Goal: Transaction & Acquisition: Obtain resource

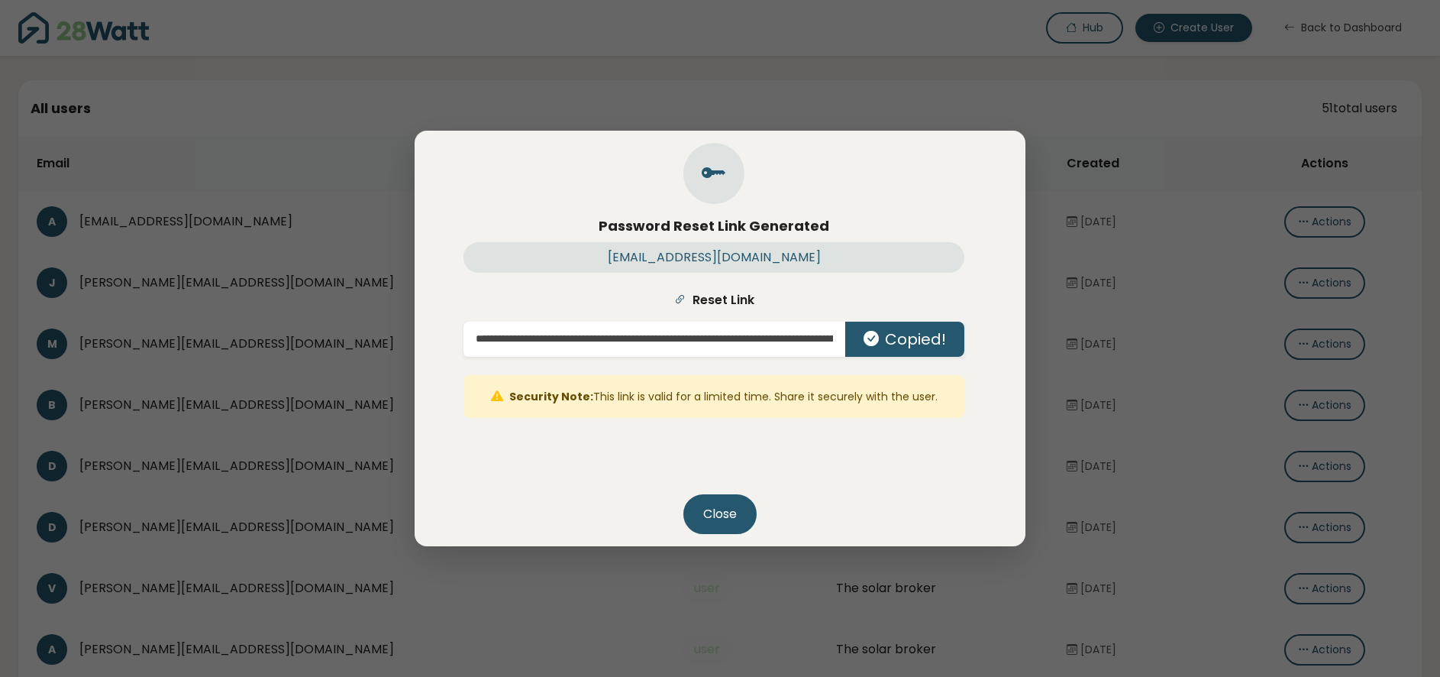
scroll to position [218, 0]
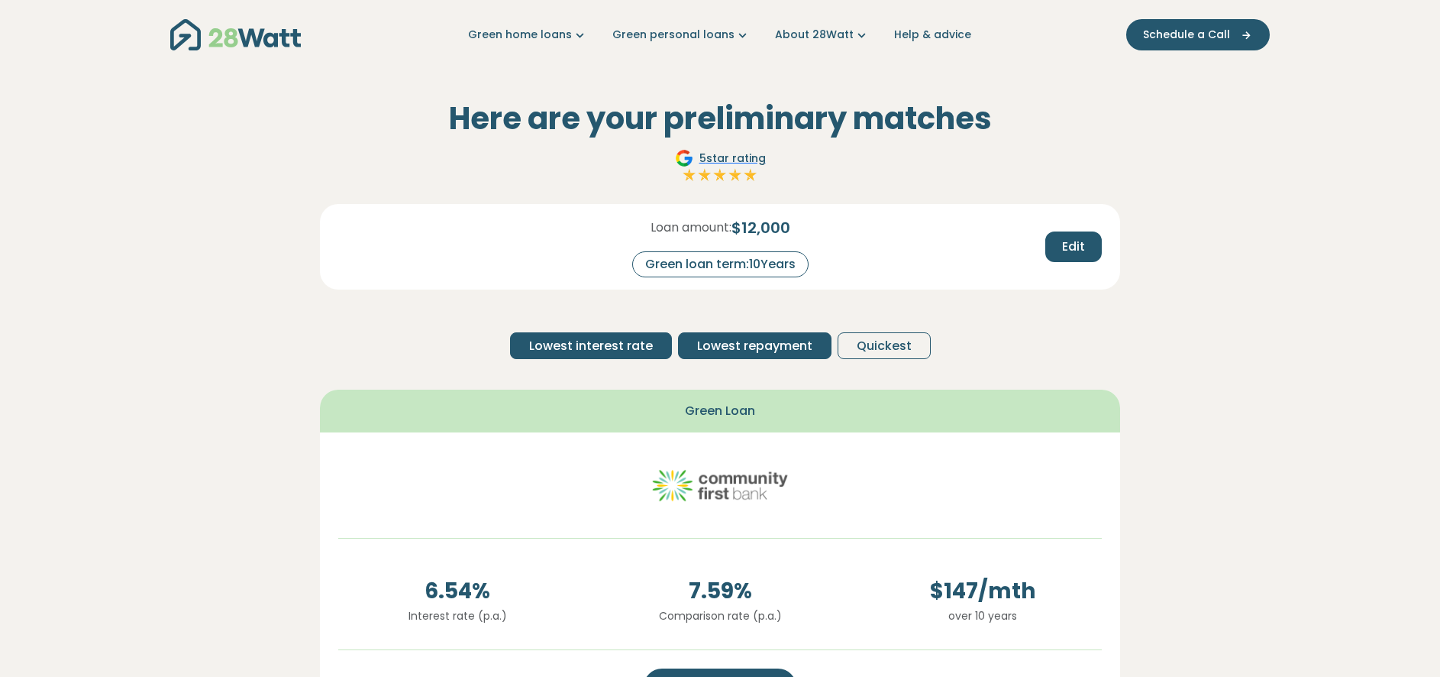
click at [763, 347] on span "Lowest repayment" at bounding box center [754, 346] width 115 height 18
drag, startPoint x: 644, startPoint y: 349, endPoint x: 667, endPoint y: 346, distance: 23.9
click at [644, 349] on span "Lowest interest rate" at bounding box center [591, 346] width 124 height 18
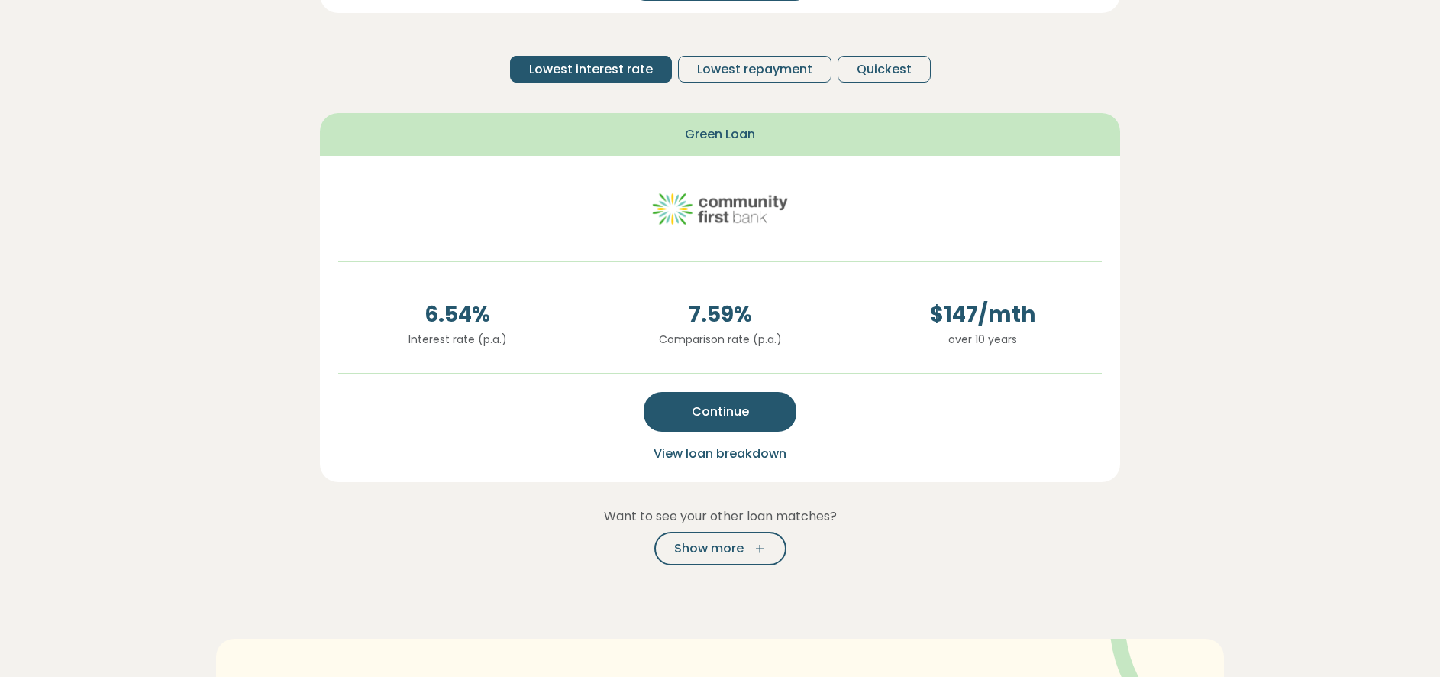
scroll to position [231, 0]
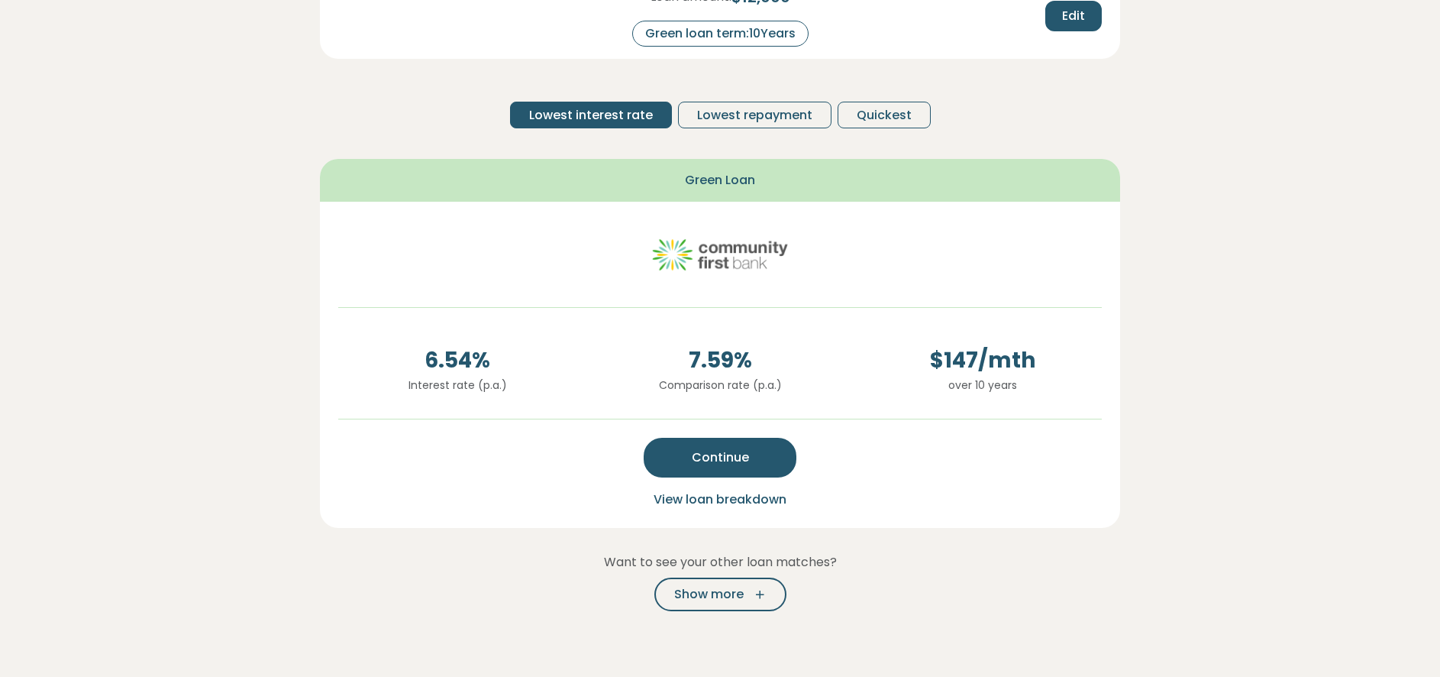
click at [755, 128] on div "Loan amount: $ 12,000 Green loan term: 10 Years Edit Lowest interest rate Lowes…" at bounding box center [720, 56] width 800 height 167
click at [751, 121] on span "Lowest repayment" at bounding box center [754, 115] width 115 height 18
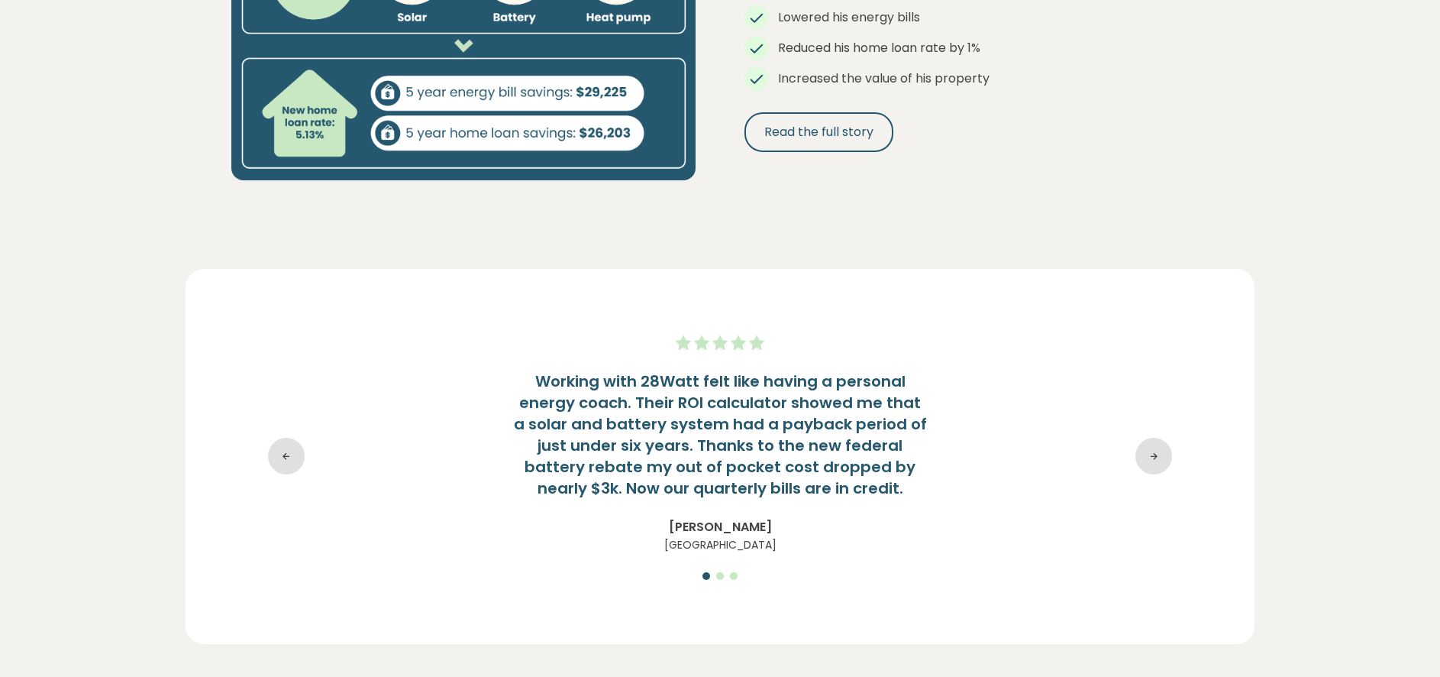
scroll to position [1957, 0]
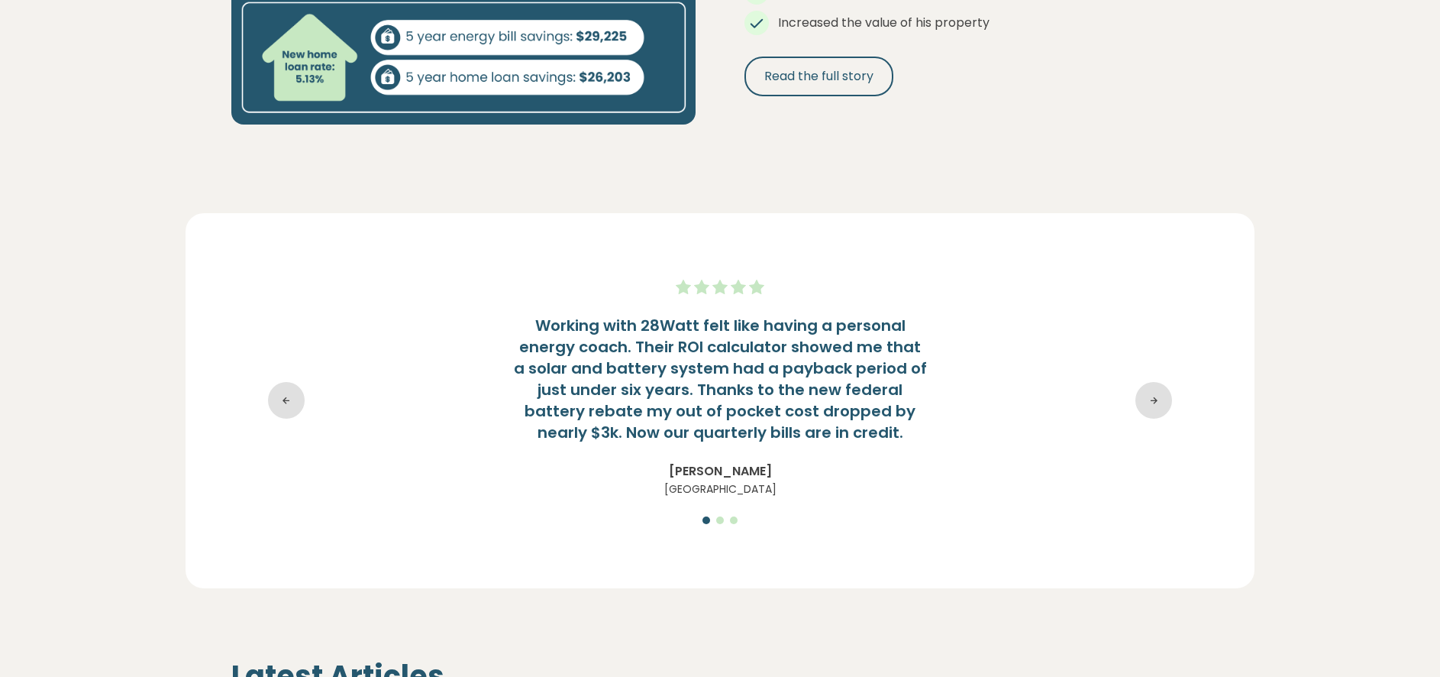
click at [1154, 409] on icon at bounding box center [1154, 400] width 37 height 37
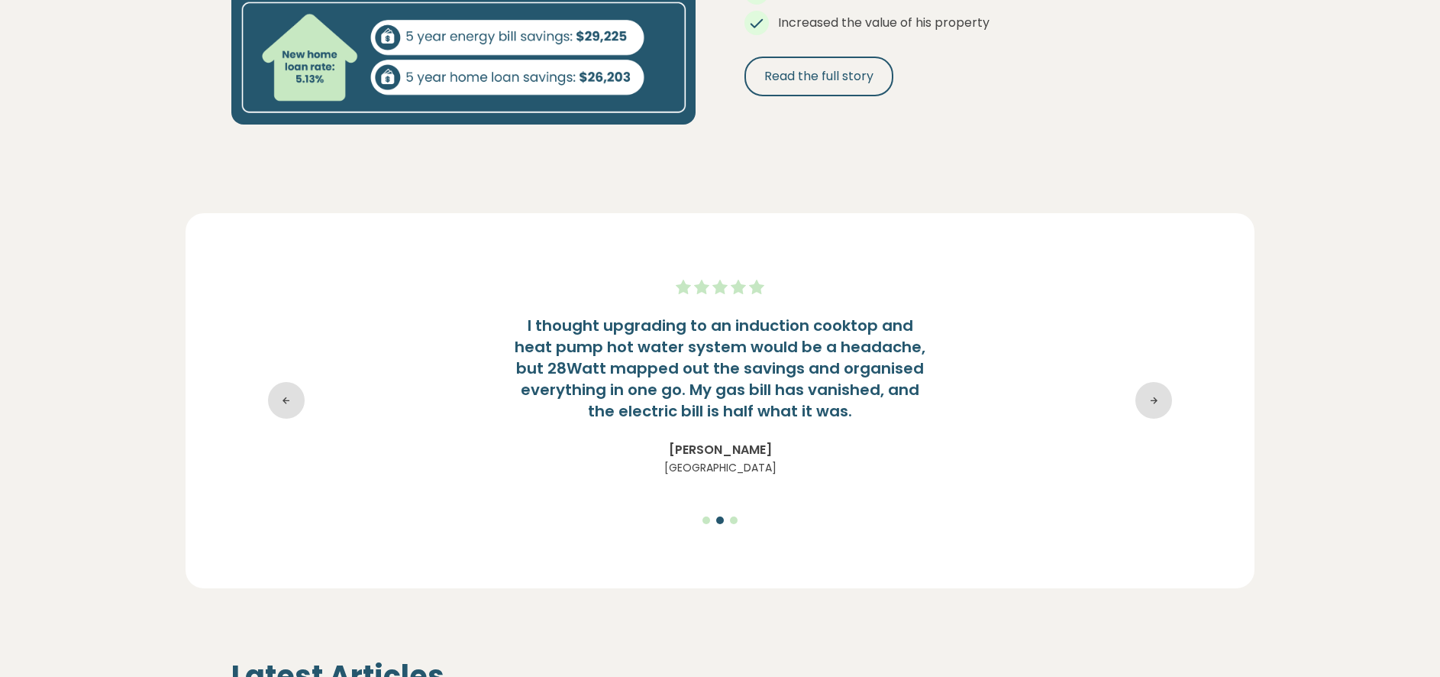
click at [1154, 409] on icon at bounding box center [1154, 400] width 37 height 37
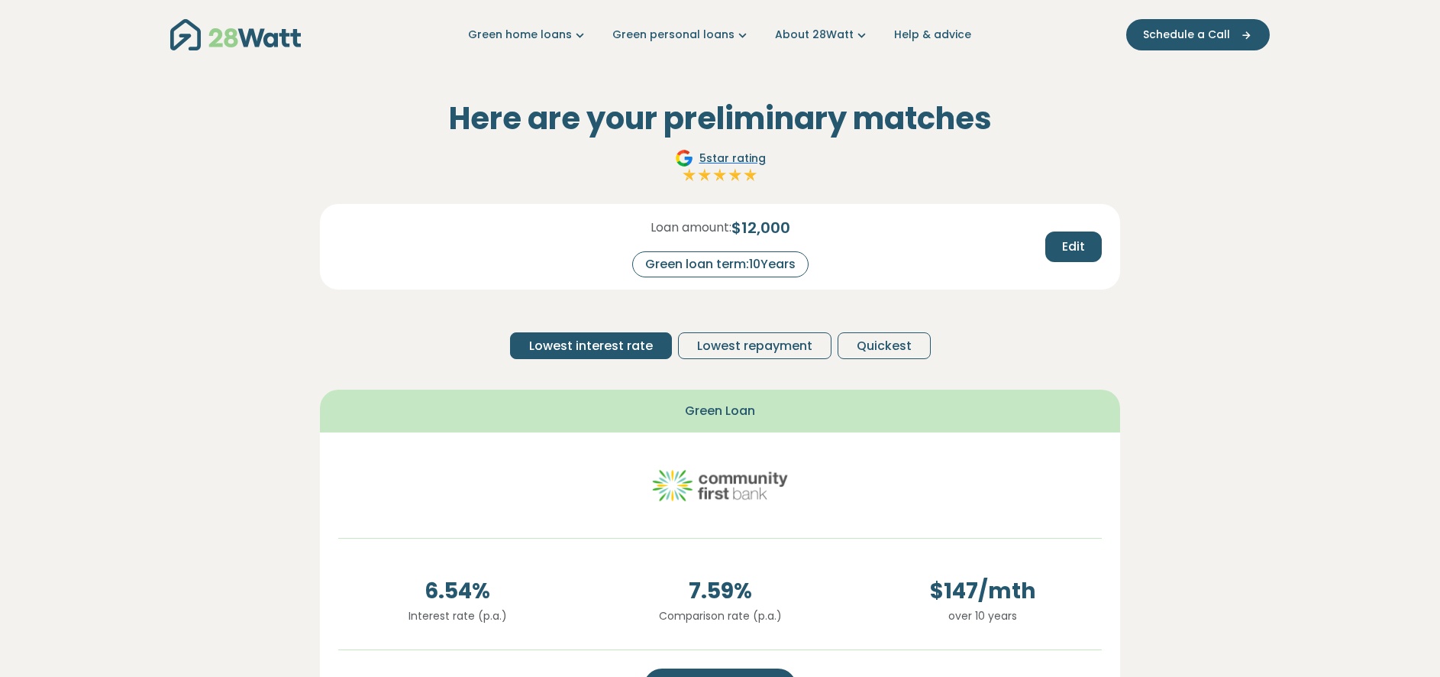
scroll to position [231, 0]
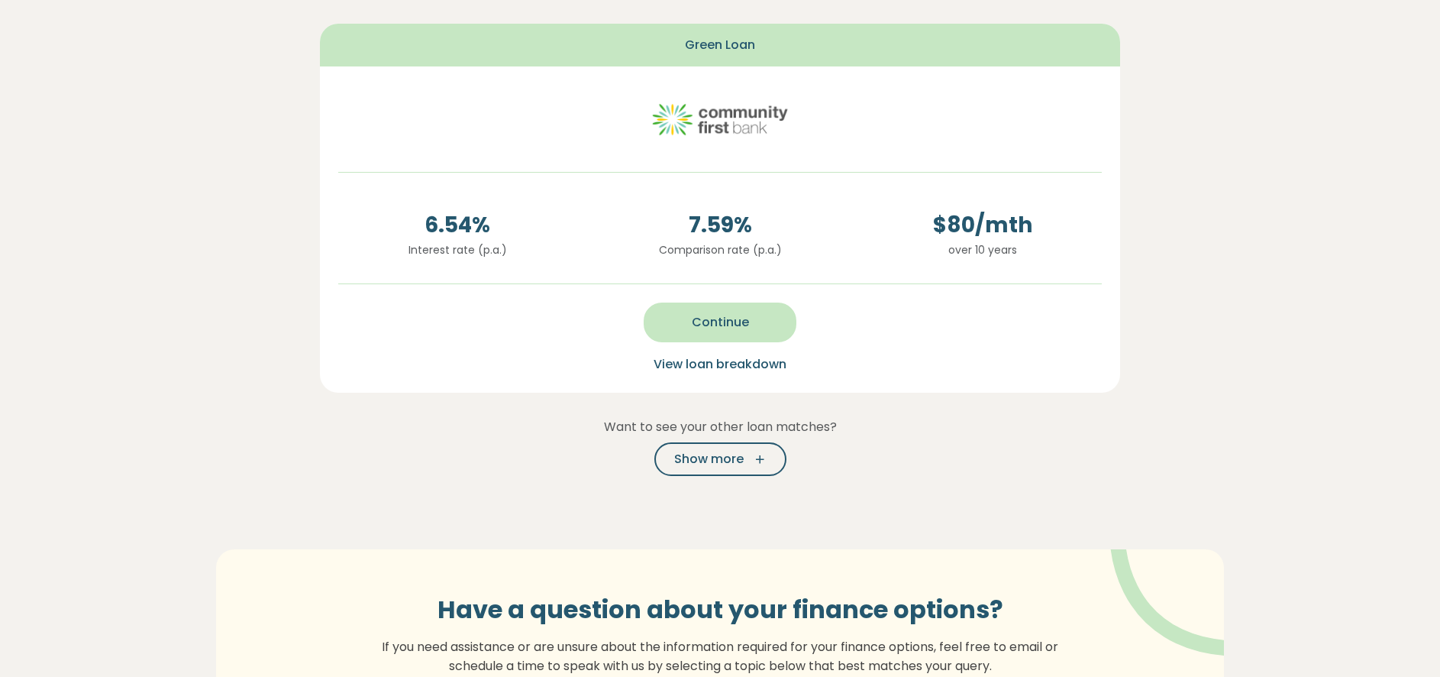
click at [718, 337] on button "Continue" at bounding box center [720, 322] width 153 height 40
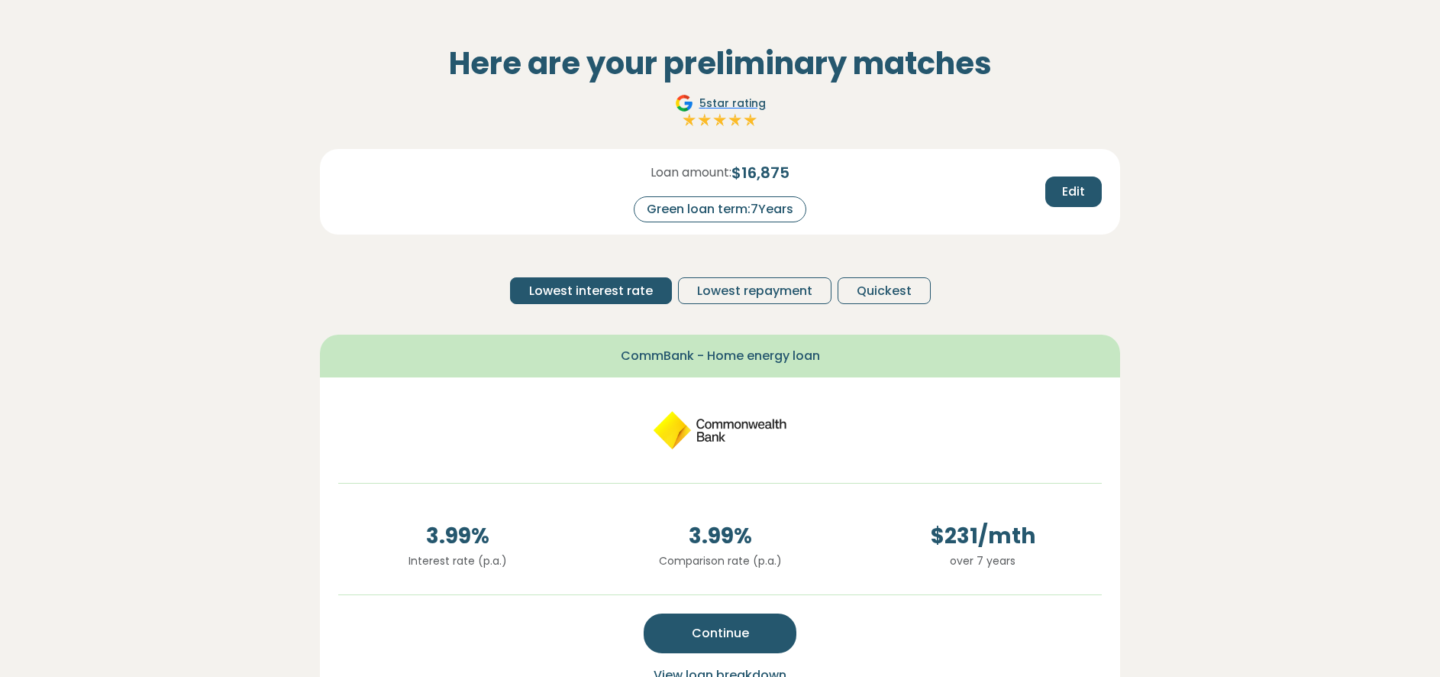
scroll to position [56, 0]
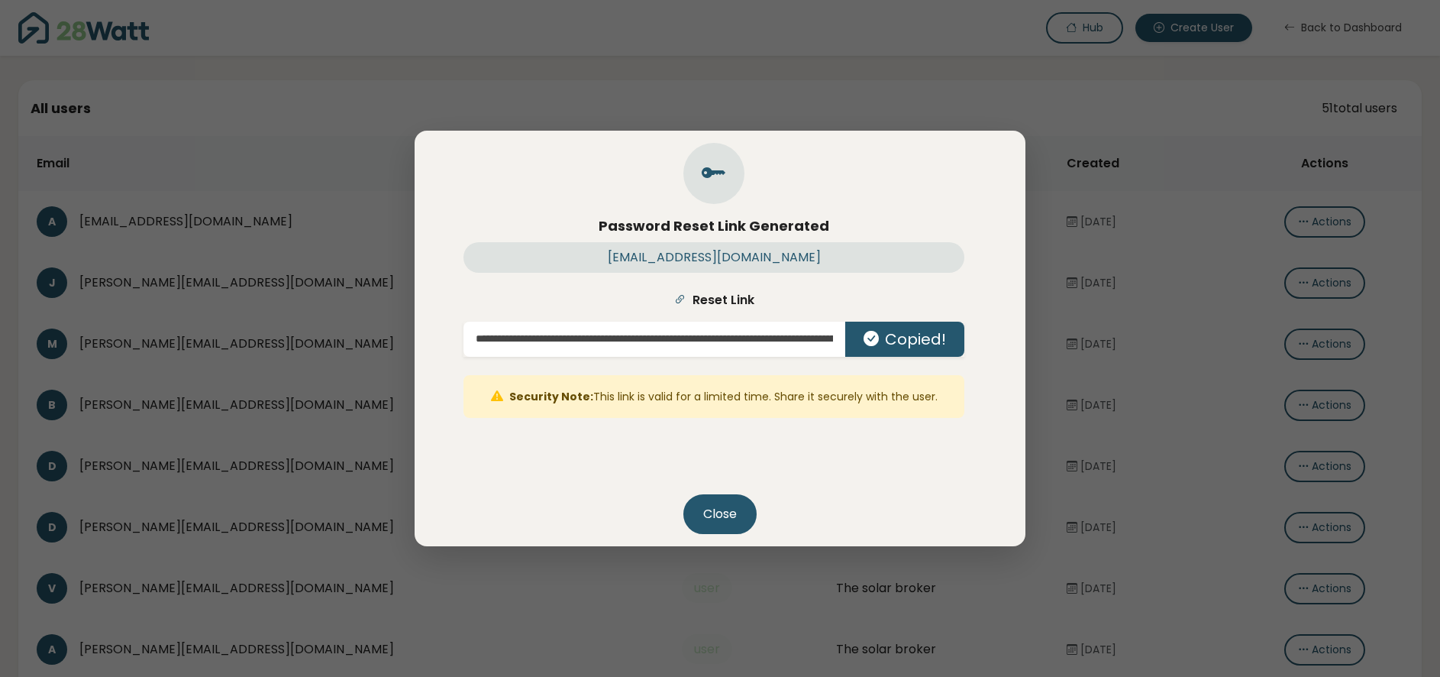
scroll to position [218, 0]
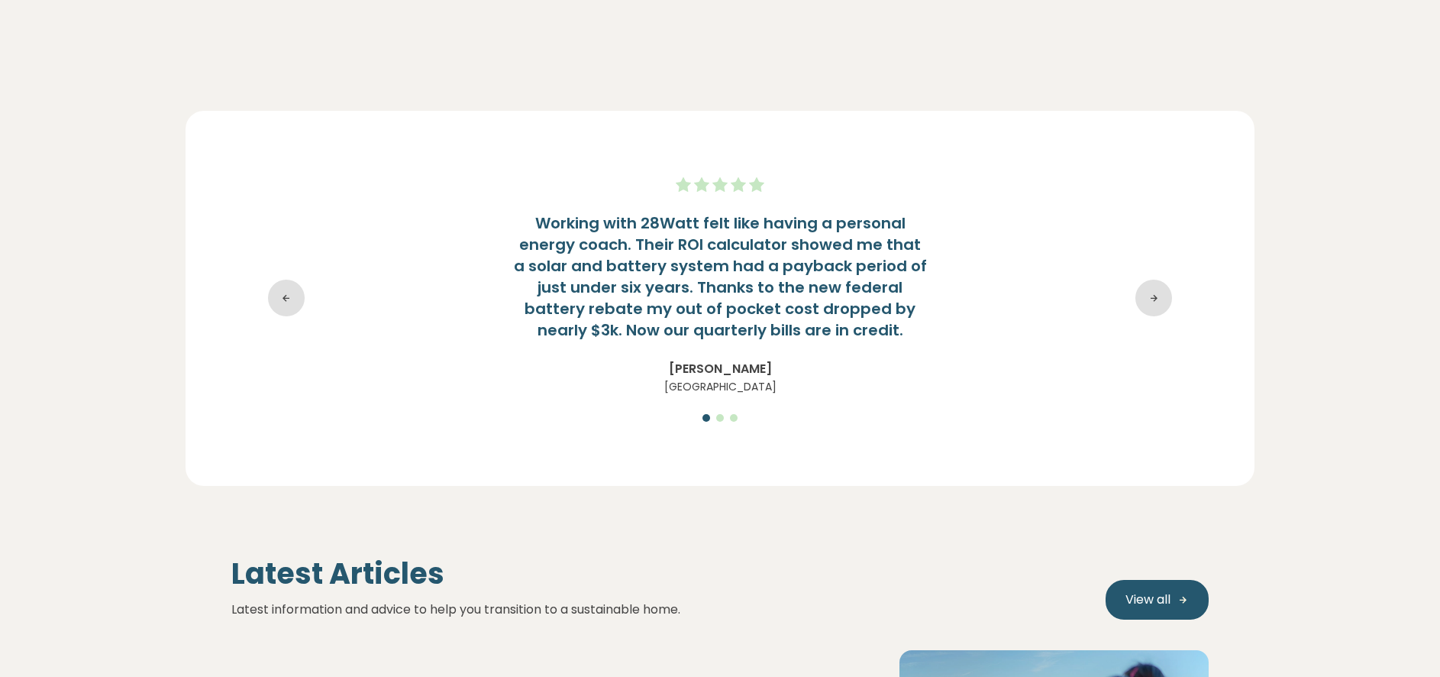
scroll to position [3034, 0]
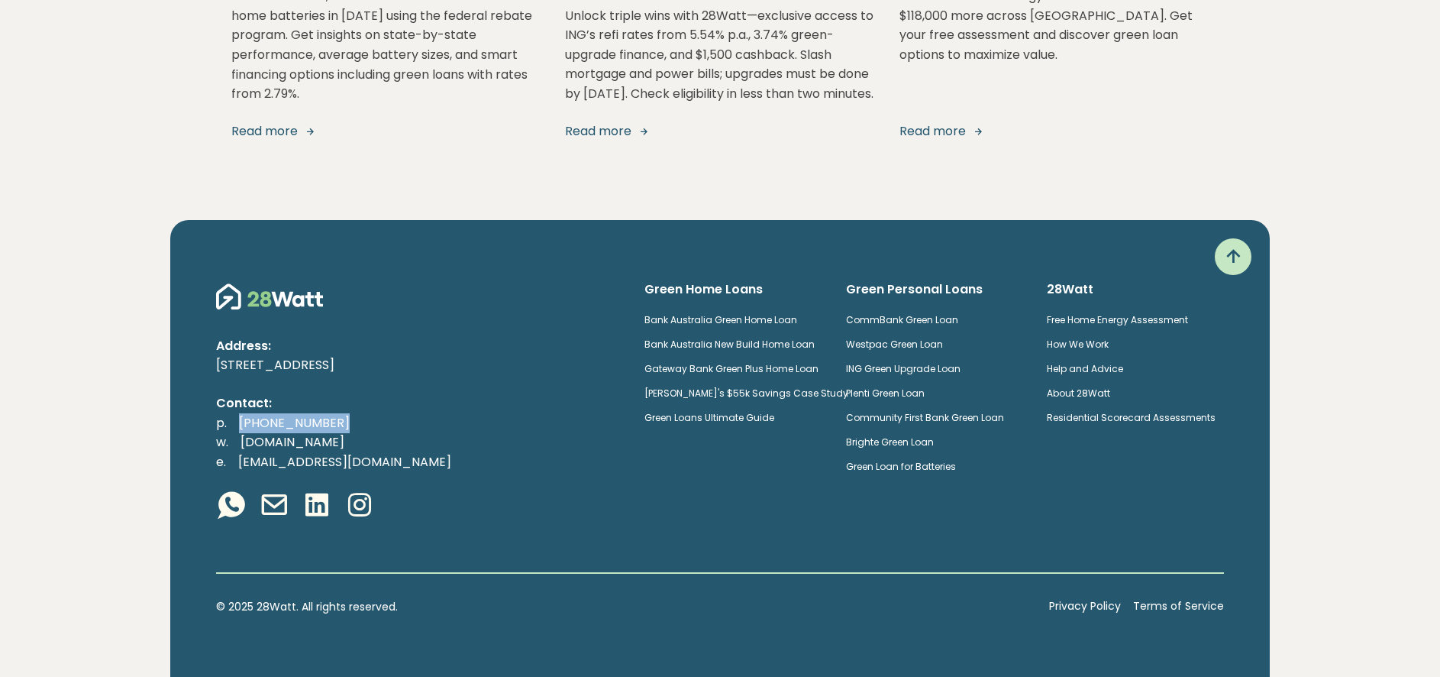
drag, startPoint x: 365, startPoint y: 415, endPoint x: 389, endPoint y: 378, distance: 44.7
click at [242, 423] on p "p. (02) 5850 4897 w. 28watt.com.au e. hello@28watt.com.au" at bounding box center [418, 442] width 404 height 59
copy link "02) 5850 4897"
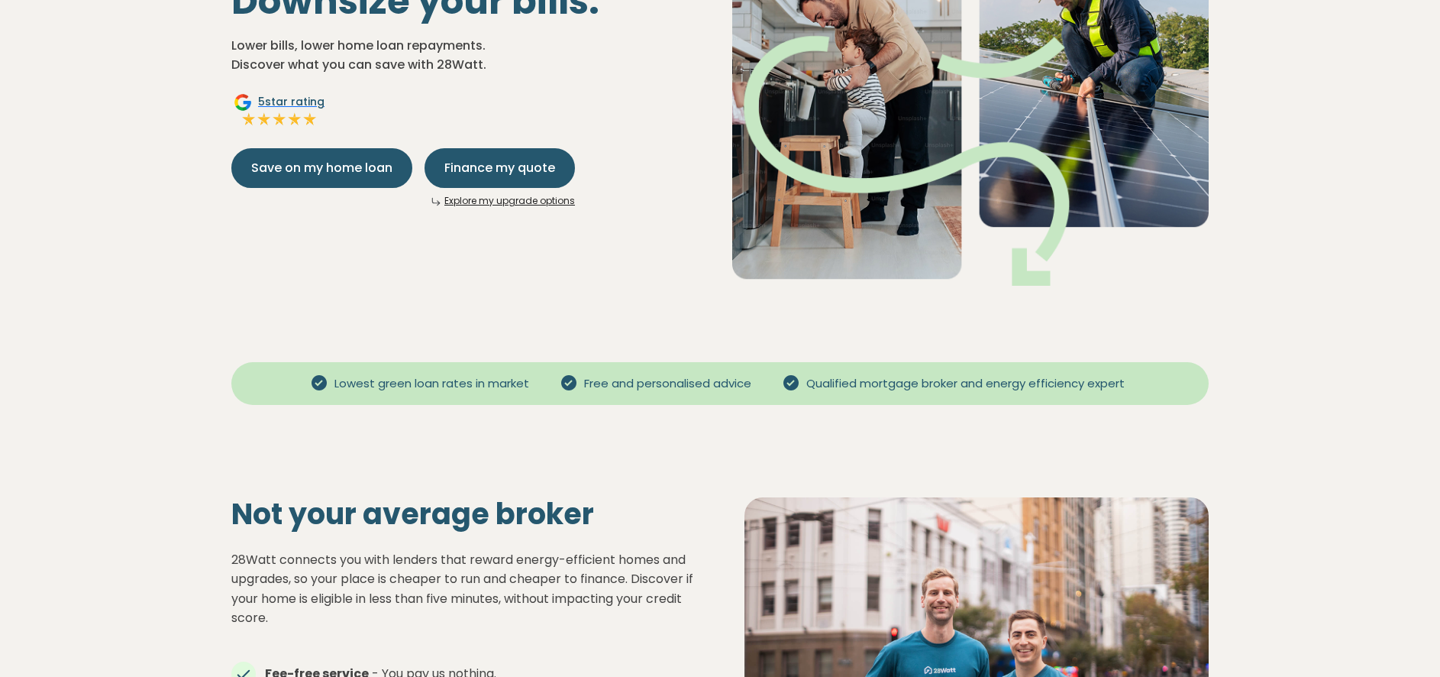
scroll to position [0, 0]
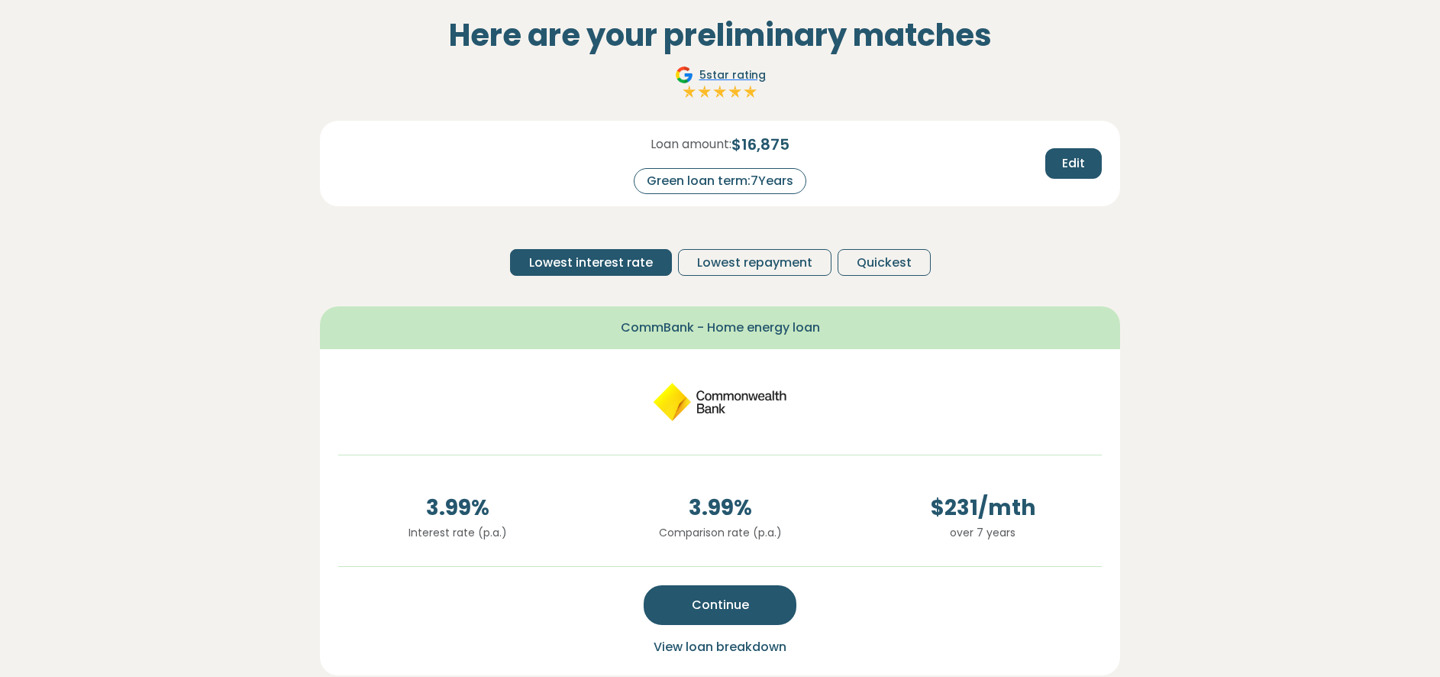
scroll to position [112, 0]
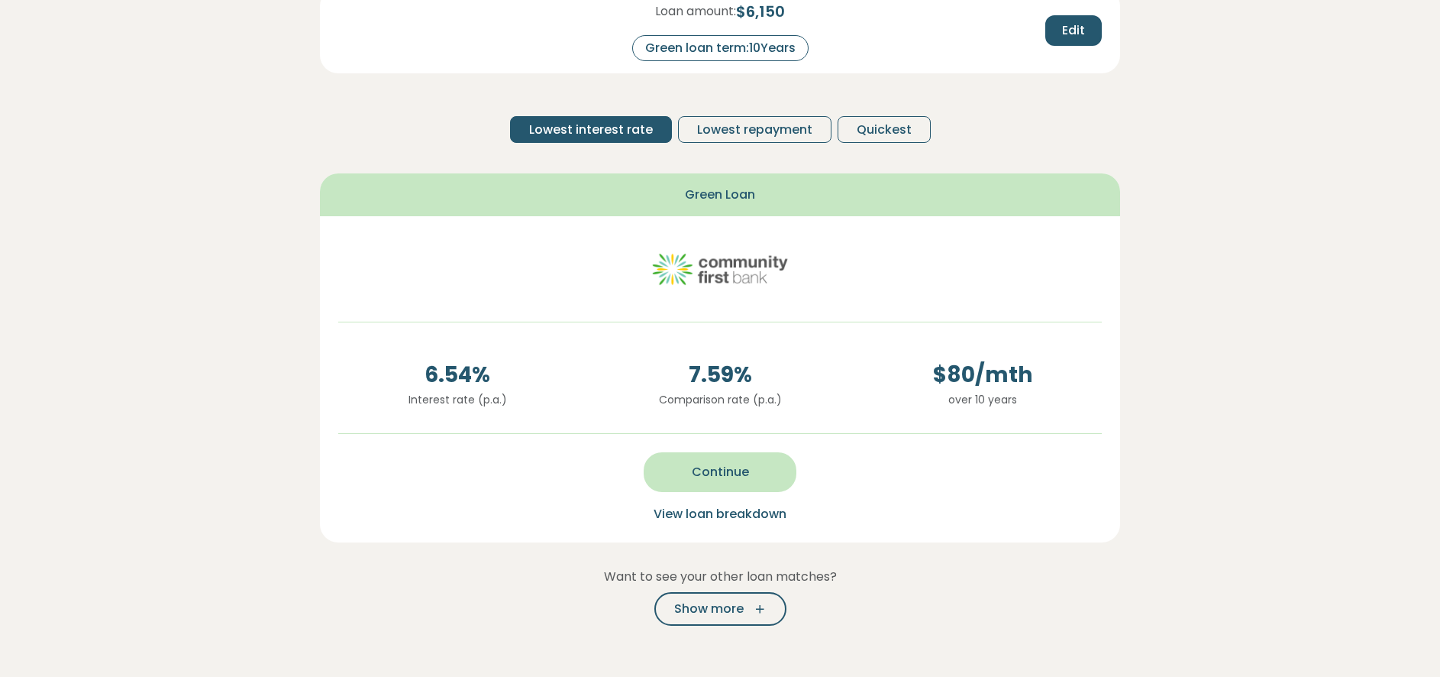
click at [703, 469] on span "Continue" at bounding box center [720, 472] width 57 height 18
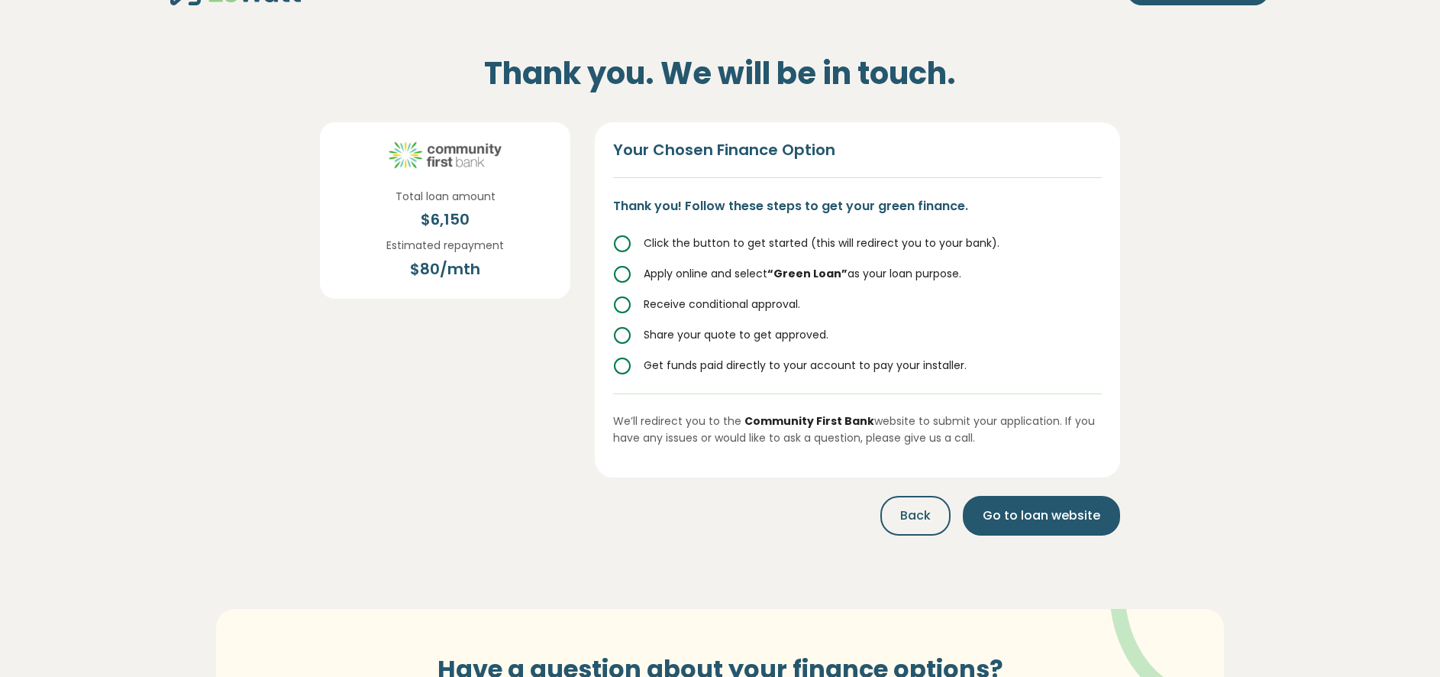
scroll to position [54, 0]
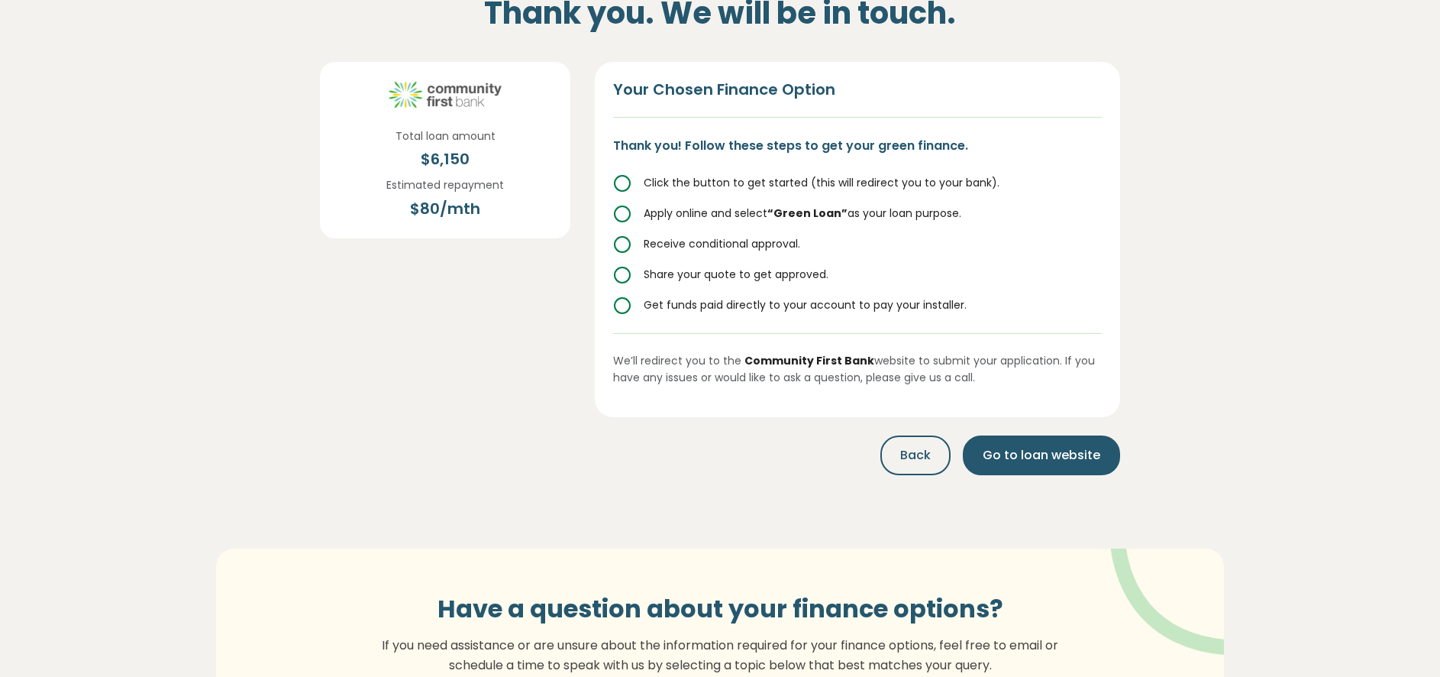
scroll to position [107, 0]
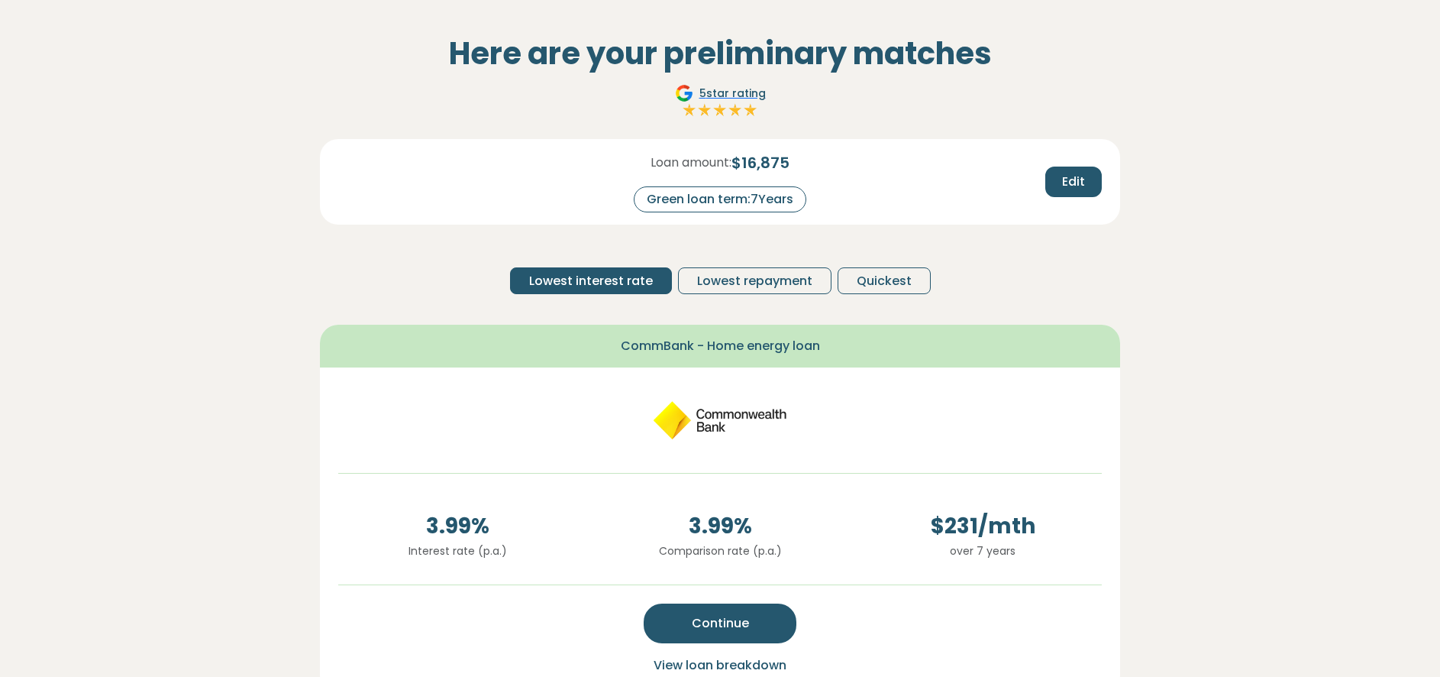
scroll to position [225, 0]
